Goal: Transaction & Acquisition: Purchase product/service

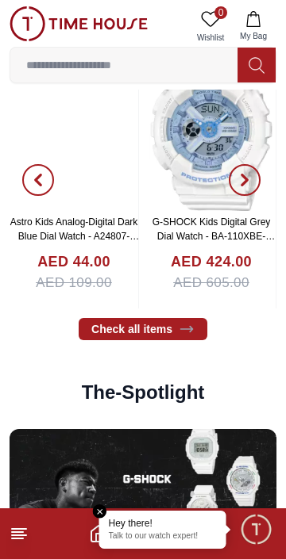
scroll to position [2363, 0]
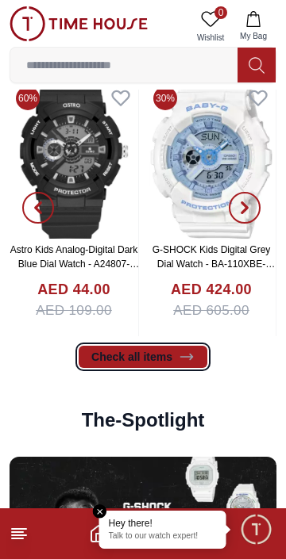
click at [190, 357] on icon at bounding box center [186, 358] width 12 height 6
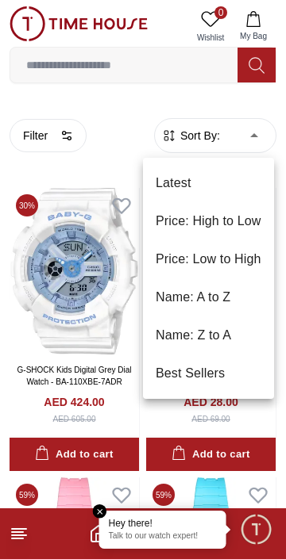
click at [246, 262] on li "Price: Low to High" at bounding box center [208, 259] width 131 height 38
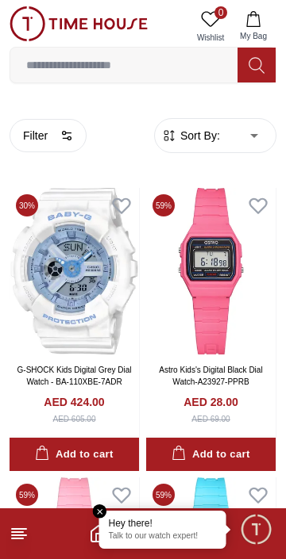
type input "*"
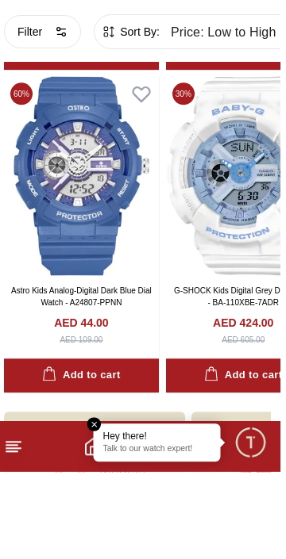
scroll to position [4538, 0]
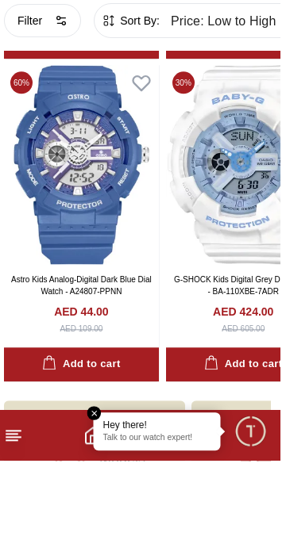
click at [107, 519] on em "Close tooltip" at bounding box center [100, 512] width 14 height 14
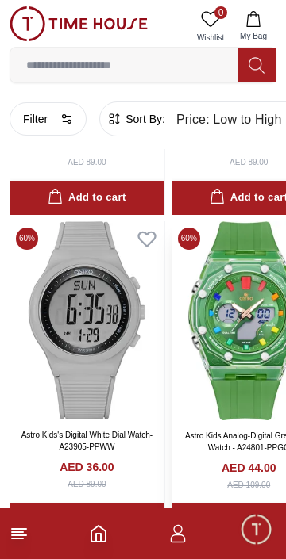
click at [210, 390] on img at bounding box center [248, 320] width 155 height 199
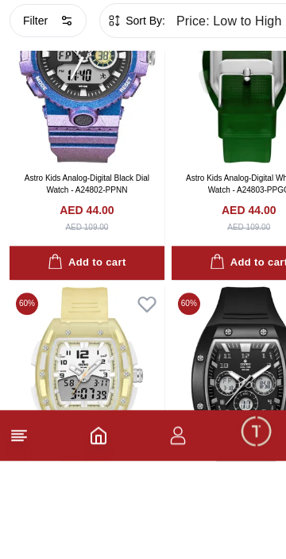
scroll to position [0, 0]
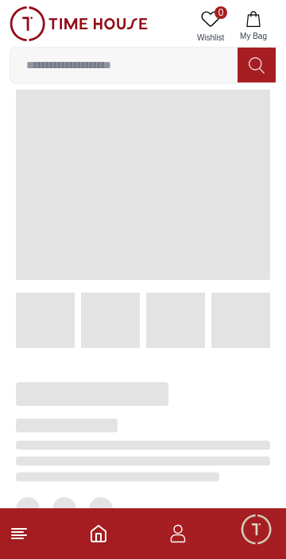
scroll to position [63, 0]
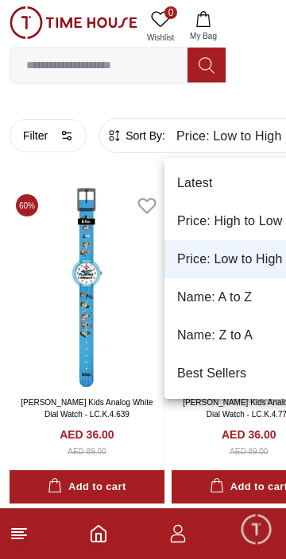
click at [225, 377] on li "Best Sellers" at bounding box center [241, 374] width 155 height 38
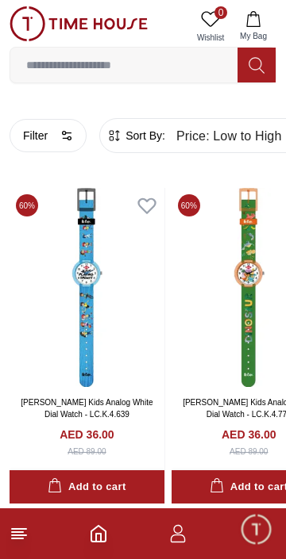
type input "*"
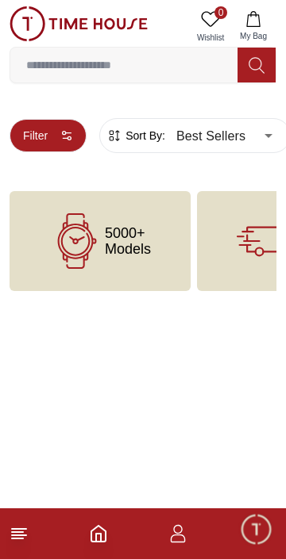
click at [67, 129] on button "Filter" at bounding box center [48, 135] width 77 height 33
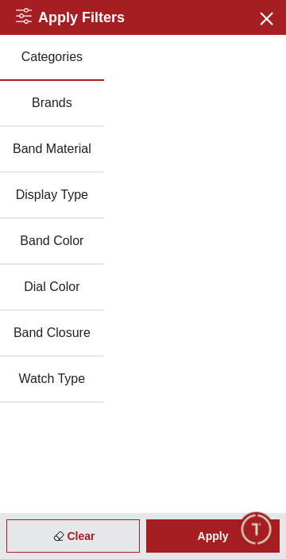
click at [69, 111] on button "Brands" at bounding box center [52, 104] width 104 height 46
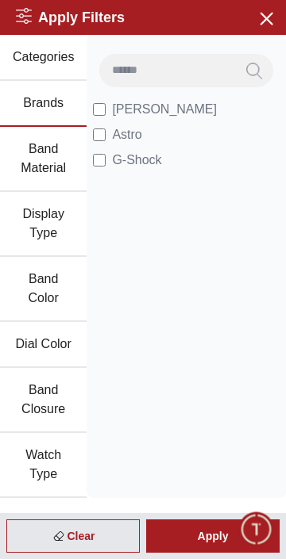
click at [267, 70] on button "Search" at bounding box center [254, 70] width 38 height 33
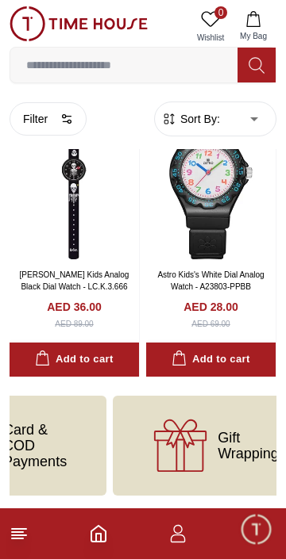
scroll to position [0, 548]
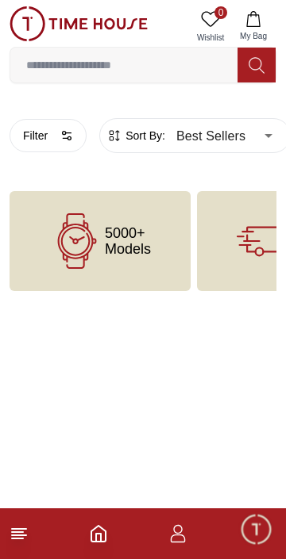
click at [98, 535] on icon "Home" at bounding box center [98, 533] width 19 height 19
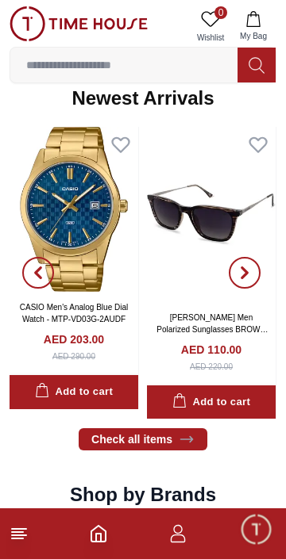
scroll to position [989, 0]
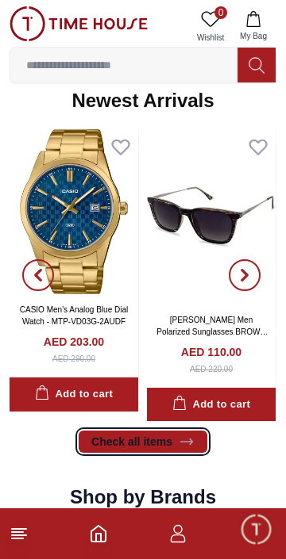
click at [178, 447] on icon at bounding box center [186, 442] width 16 height 16
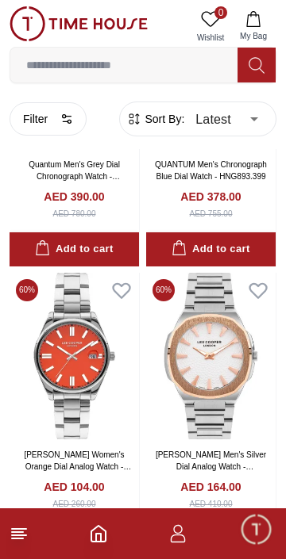
scroll to position [508, 0]
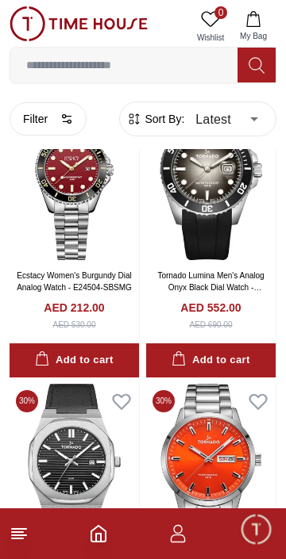
scroll to position [4442, 0]
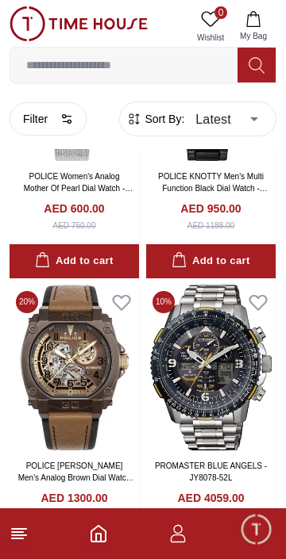
scroll to position [7733, 0]
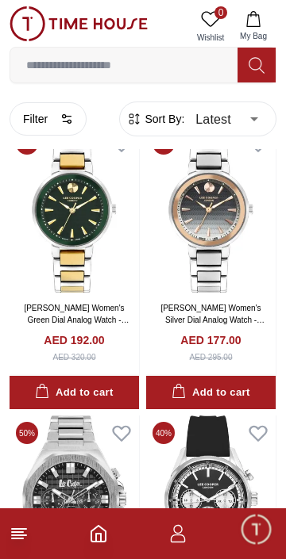
scroll to position [9359, 0]
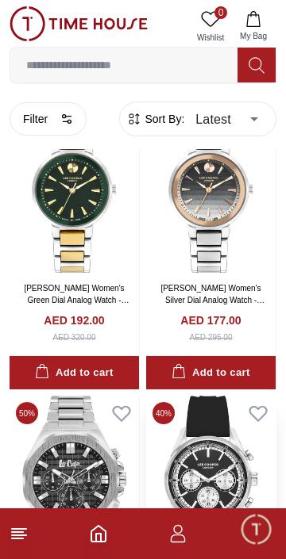
click at [228, 421] on img at bounding box center [210, 479] width 129 height 167
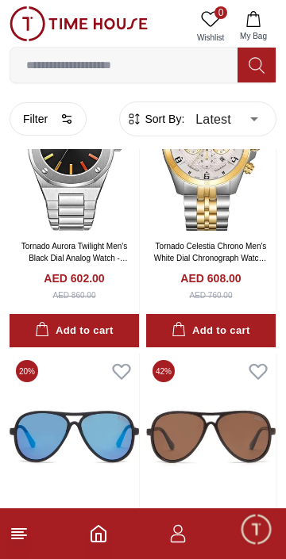
scroll to position [5052, 0]
